Goal: Information Seeking & Learning: Learn about a topic

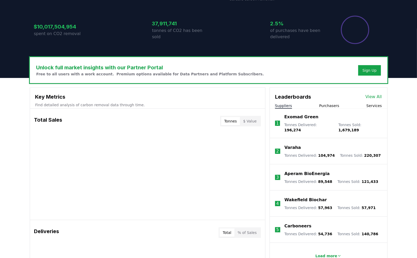
scroll to position [105, 0]
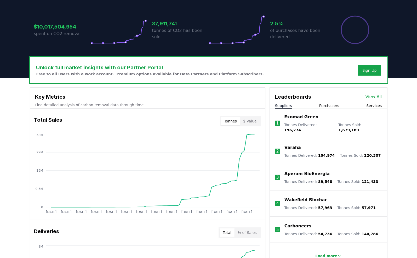
click at [374, 96] on link "View All" at bounding box center [373, 97] width 16 height 6
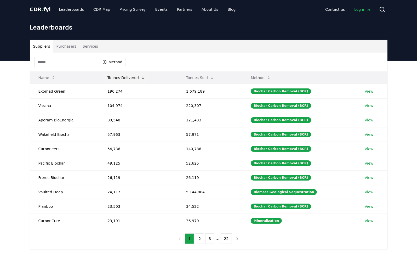
click at [124, 77] on button "Tonnes Delivered" at bounding box center [126, 77] width 46 height 10
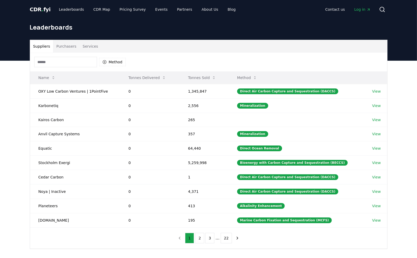
click at [151, 77] on button "Tonnes Delivered" at bounding box center [147, 77] width 46 height 10
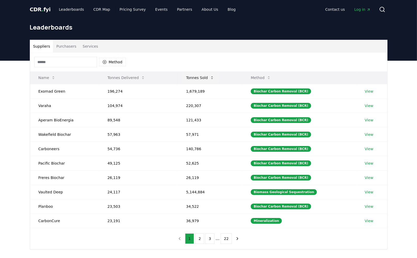
click at [198, 76] on button "Tonnes Sold" at bounding box center [200, 77] width 36 height 10
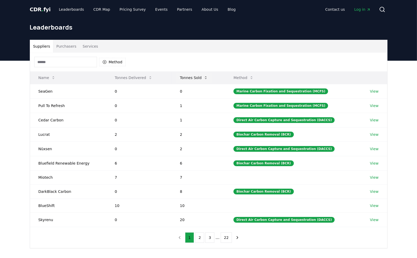
click at [189, 77] on button "Tonnes Sold" at bounding box center [194, 77] width 36 height 10
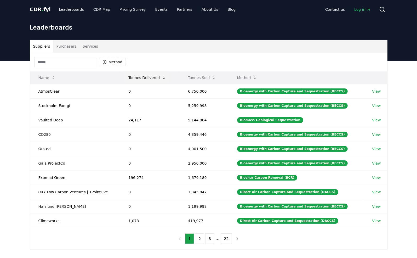
click at [150, 78] on button "Tonnes Delivered" at bounding box center [147, 77] width 46 height 10
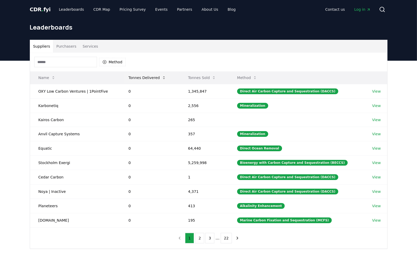
click at [150, 78] on button "Tonnes Delivered" at bounding box center [147, 77] width 46 height 10
